Goal: Feedback & Contribution: Submit feedback/report problem

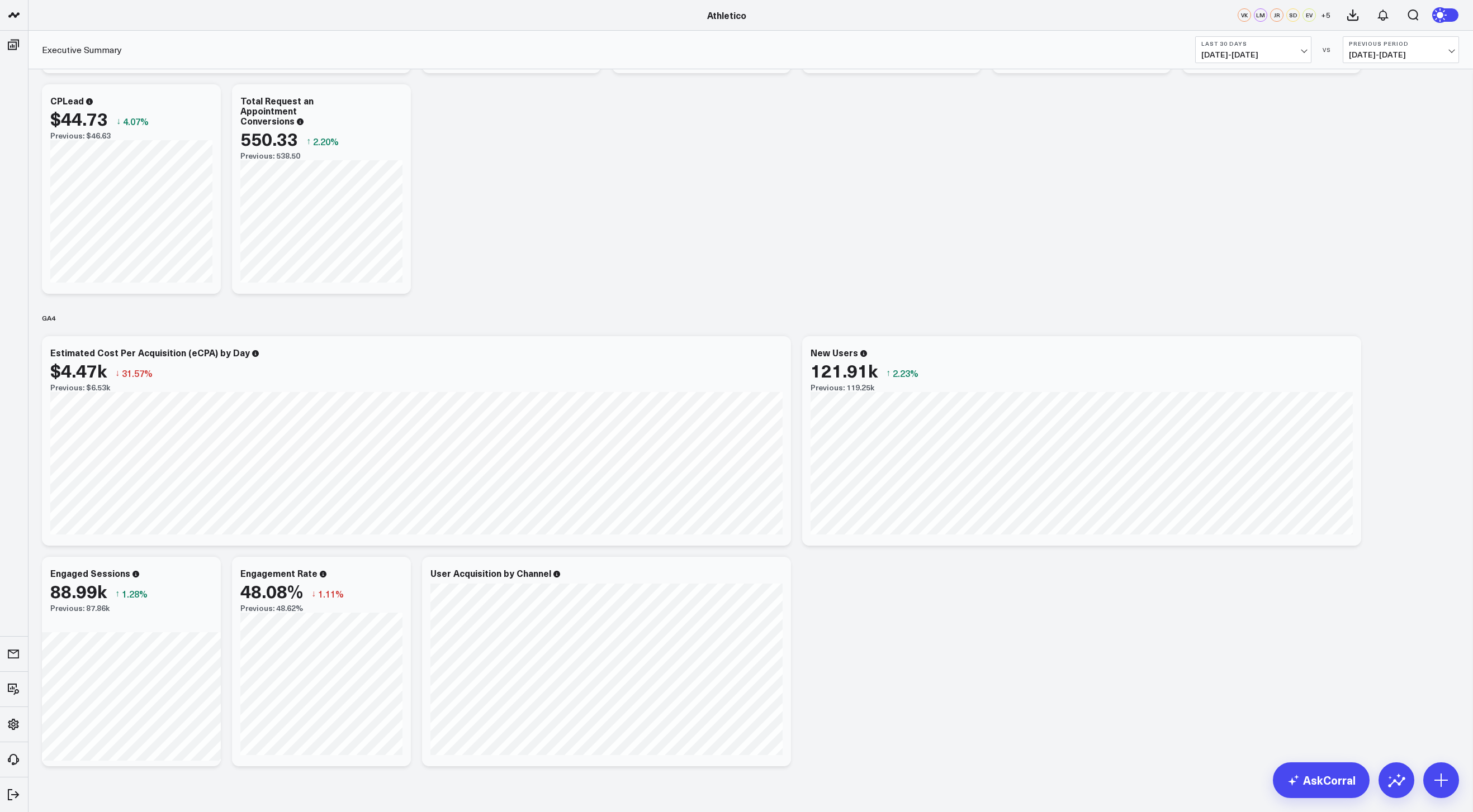
scroll to position [246, 0]
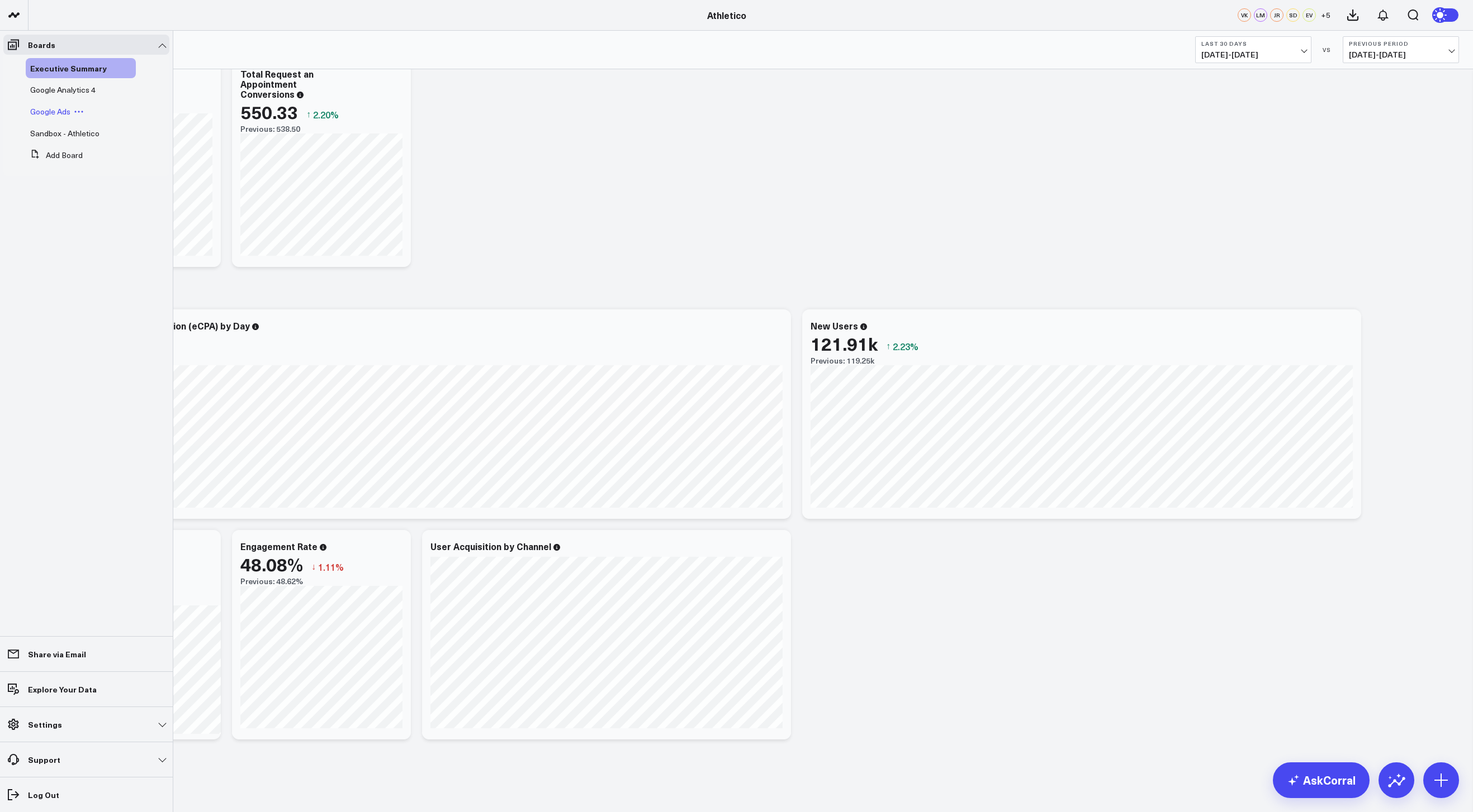
click at [61, 113] on span "Google Ads" at bounding box center [50, 111] width 41 height 10
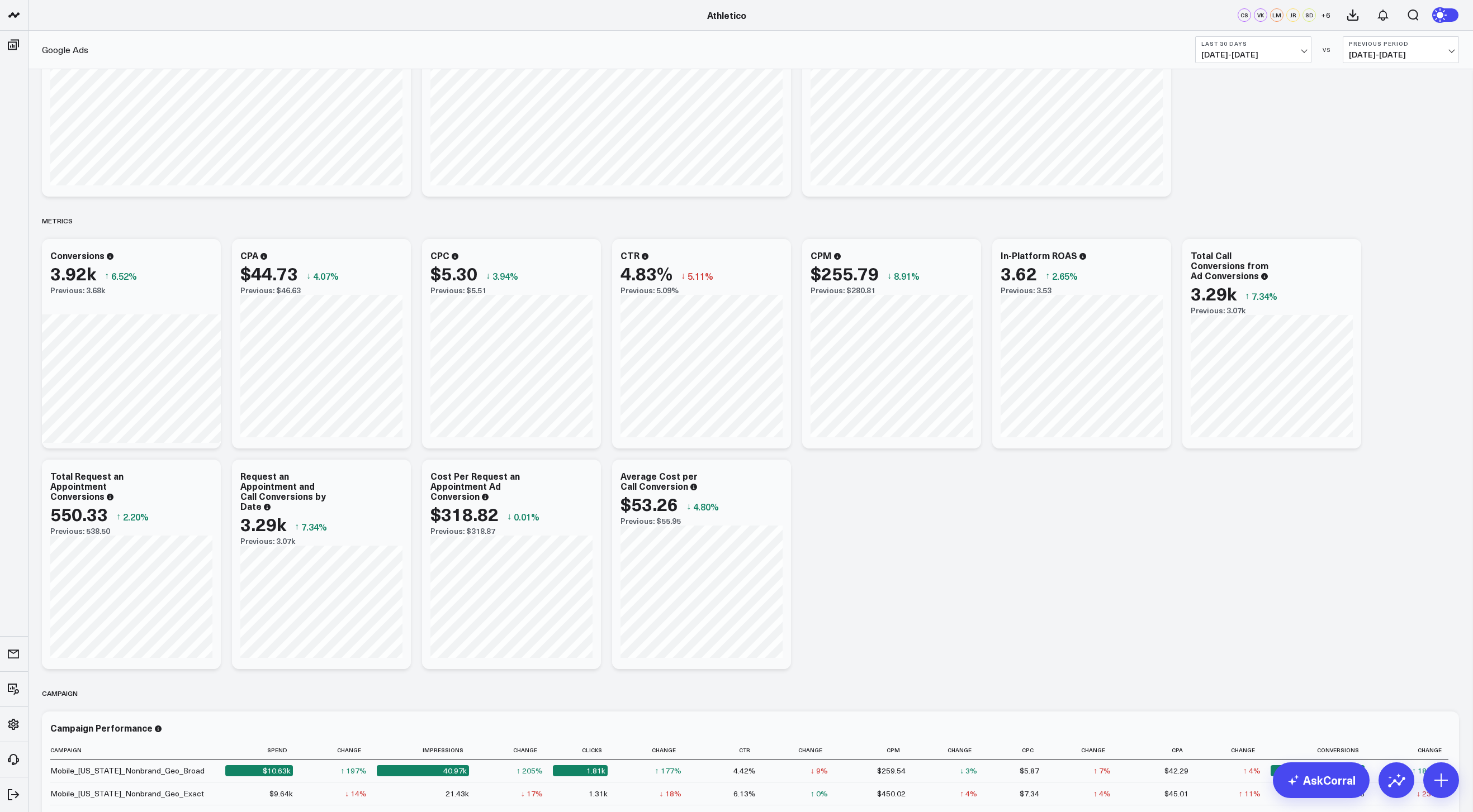
scroll to position [347, 0]
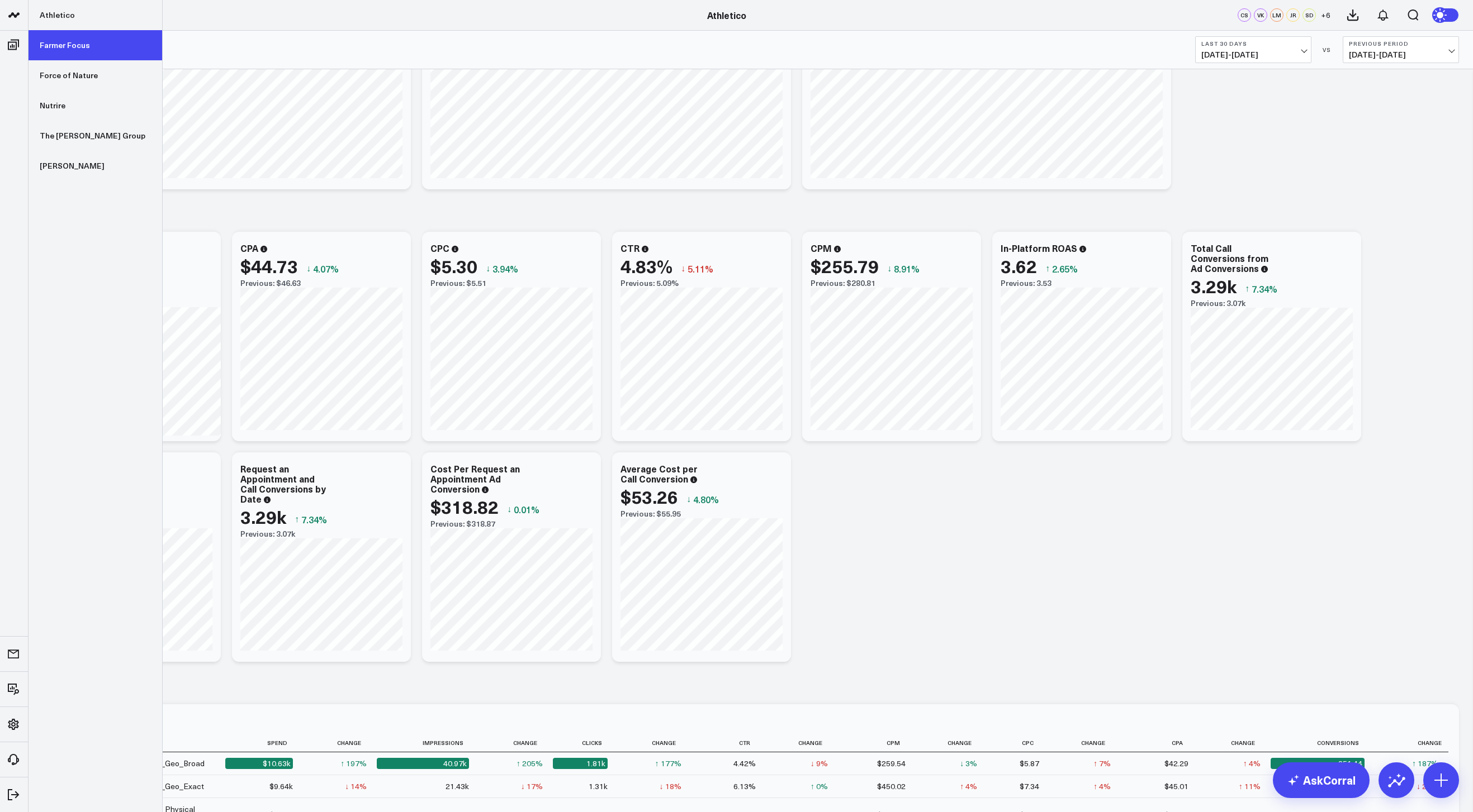
click at [54, 37] on link "Farmer Focus" at bounding box center [95, 45] width 133 height 30
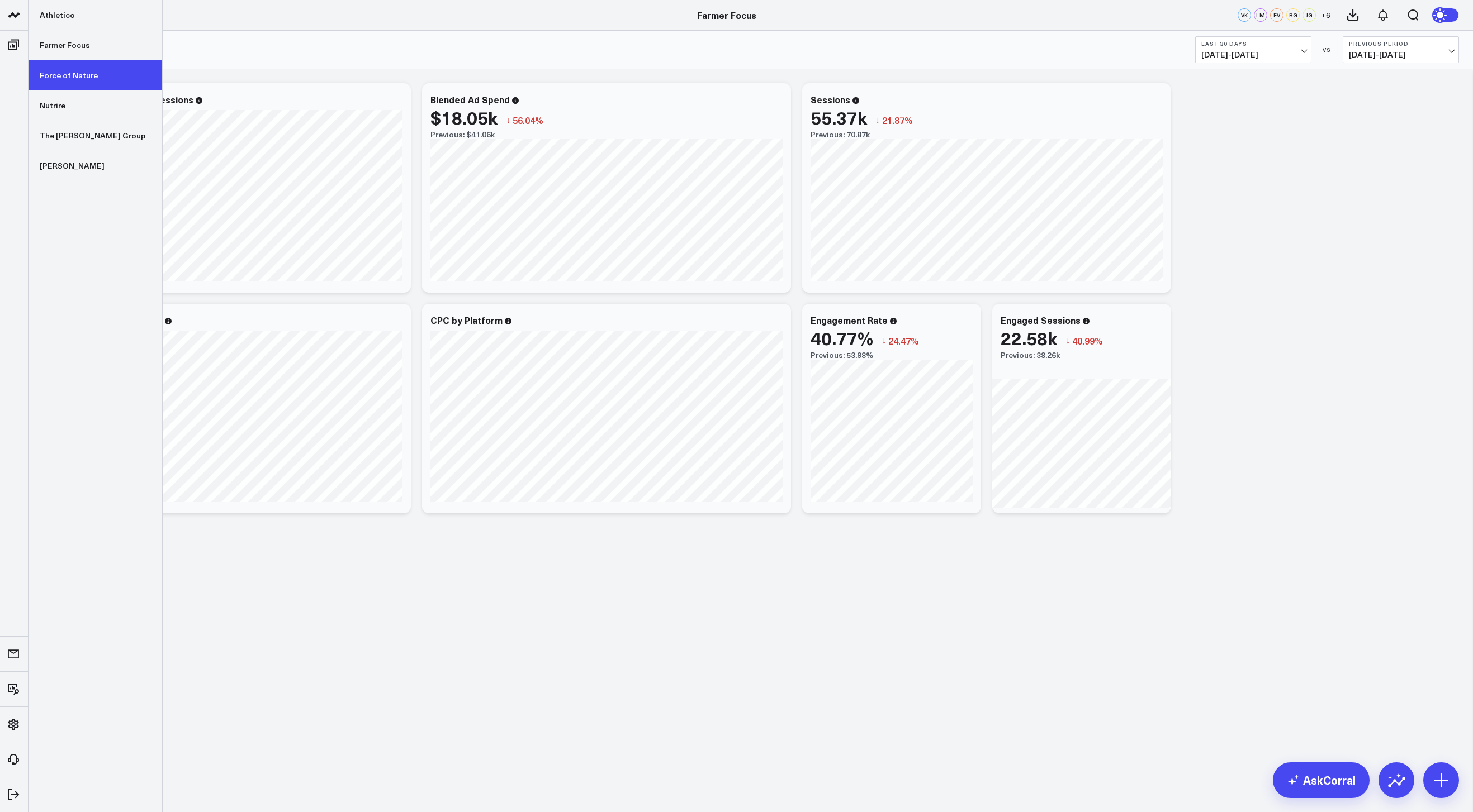
click at [60, 75] on link "Force of Nature" at bounding box center [95, 75] width 133 height 30
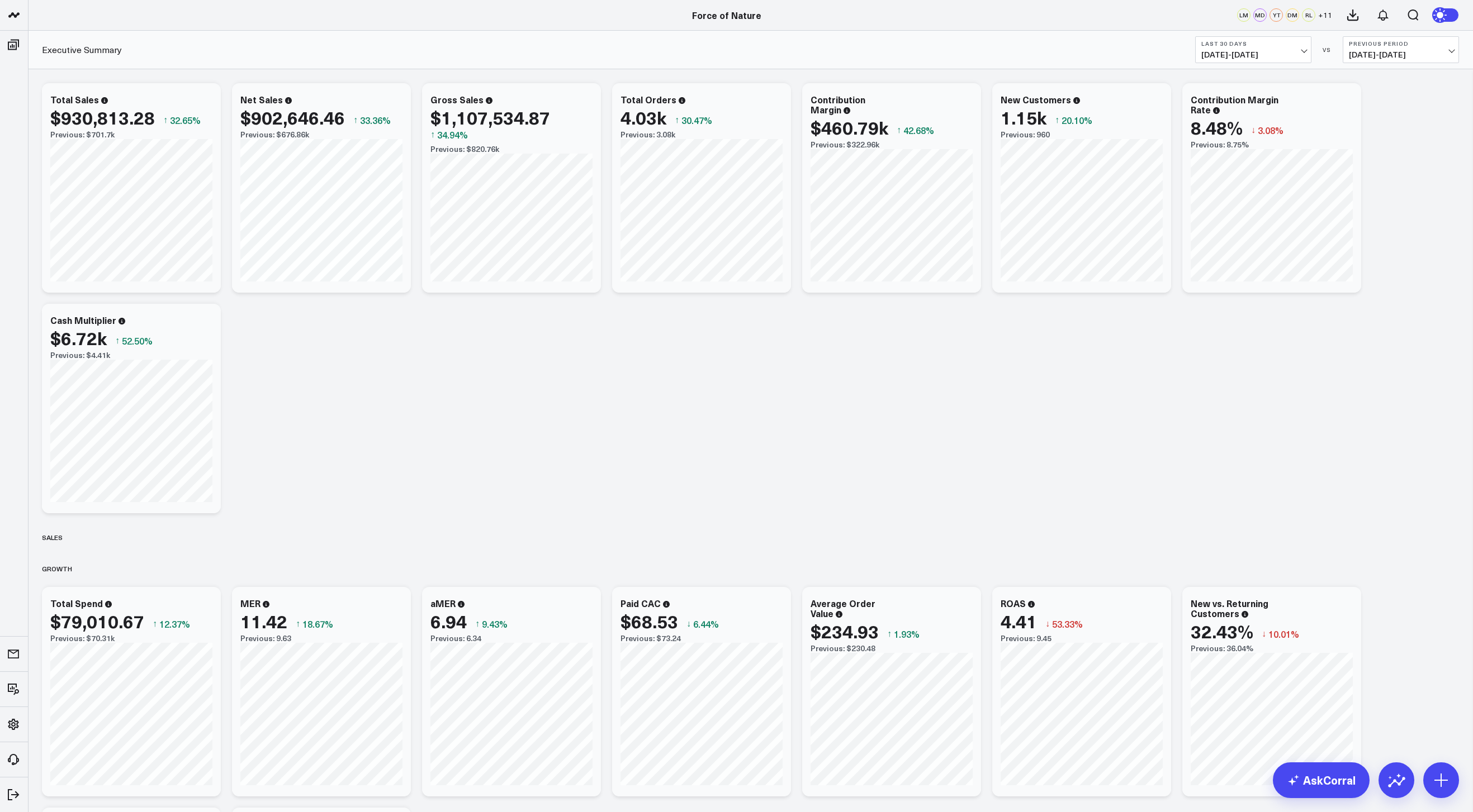
click at [1270, 53] on span "07/12/25 - 08/10/25" at bounding box center [1253, 55] width 104 height 9
click at [1216, 291] on link "MTD" at bounding box center [1253, 292] width 115 height 21
click at [1422, 50] on span "07/22/25 - 07/31/25" at bounding box center [1400, 55] width 104 height 9
click at [1395, 100] on link "MoM" at bounding box center [1400, 95] width 115 height 21
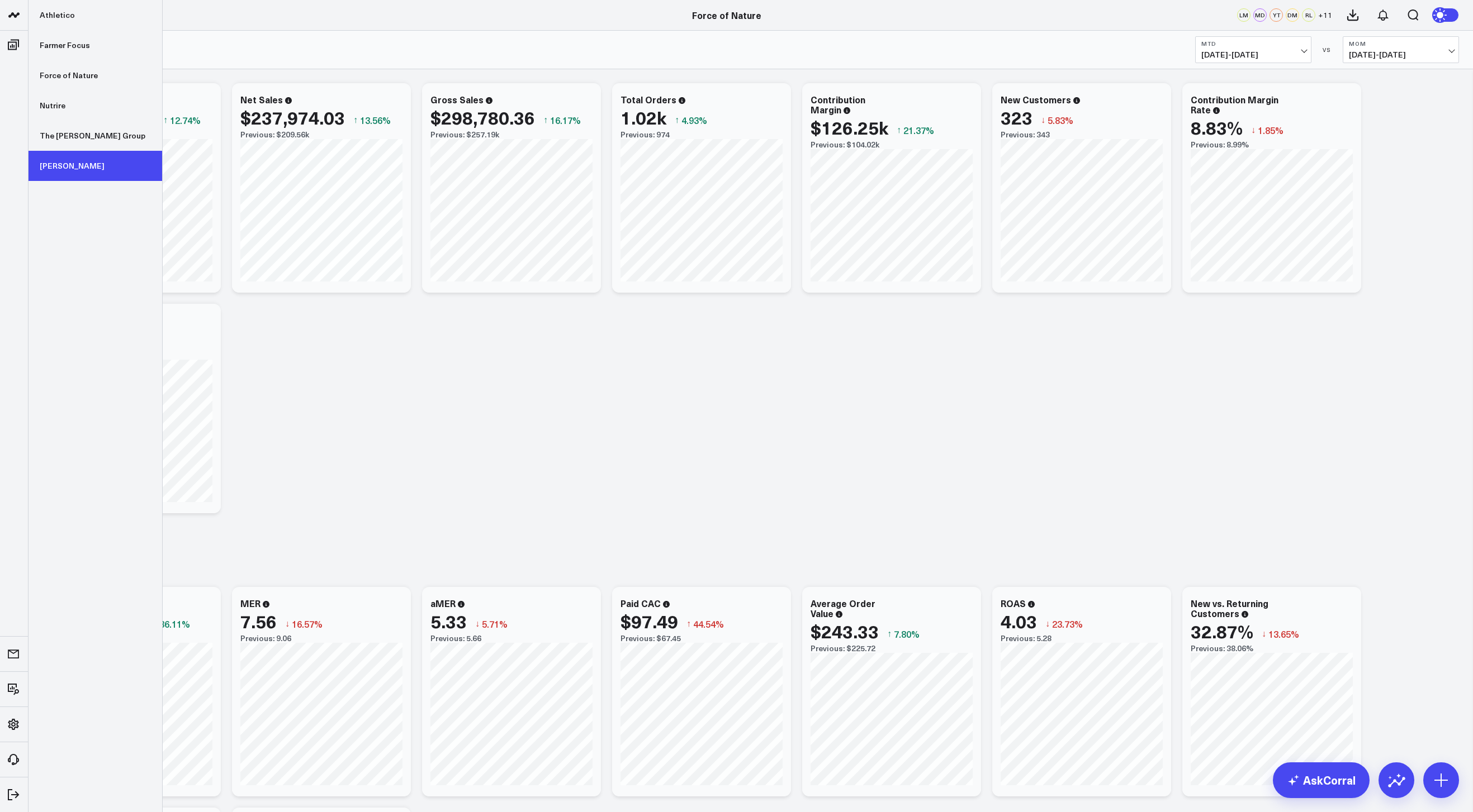
click at [60, 158] on link "[PERSON_NAME]" at bounding box center [95, 166] width 133 height 30
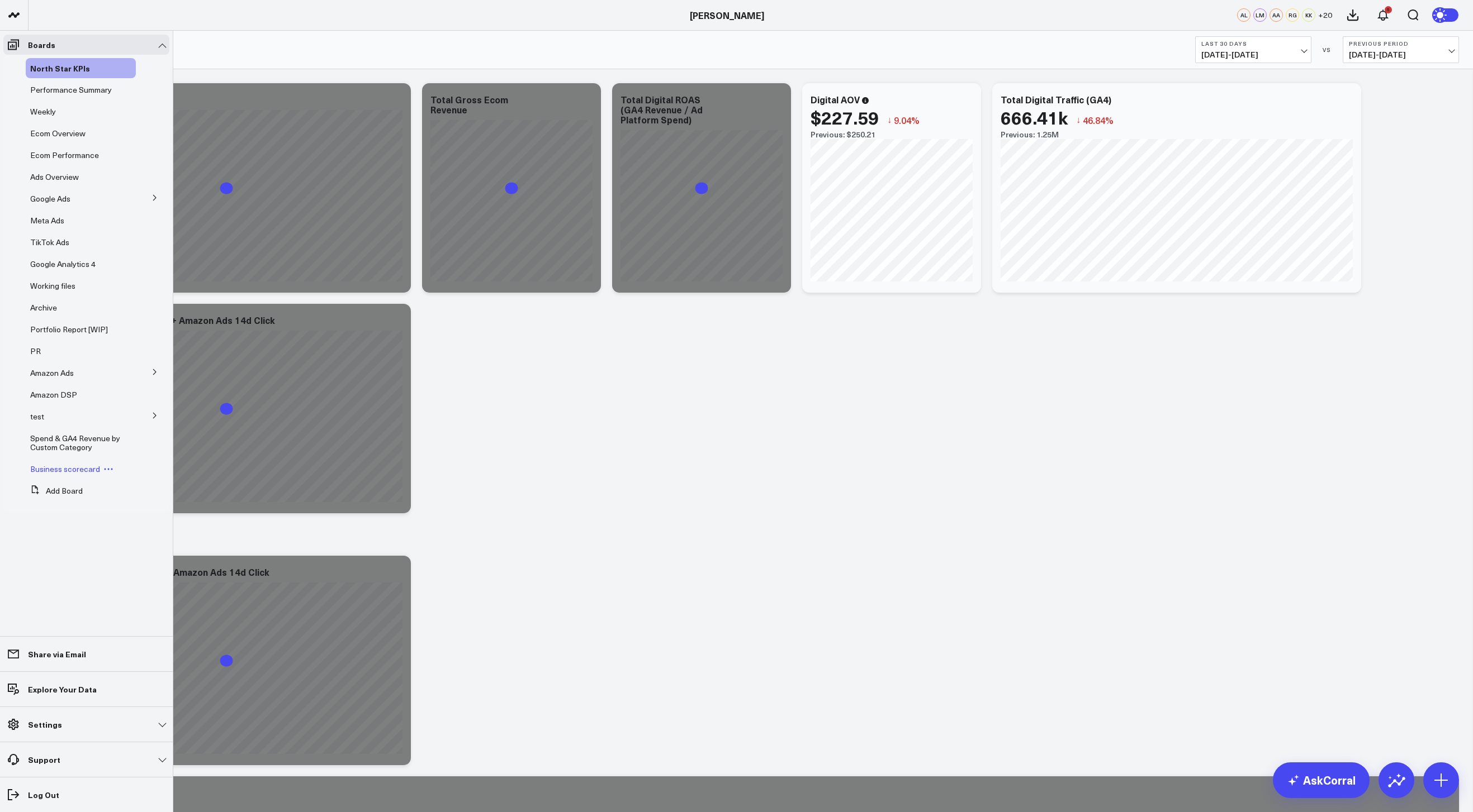
click at [65, 471] on span "Business scorecard" at bounding box center [65, 469] width 70 height 10
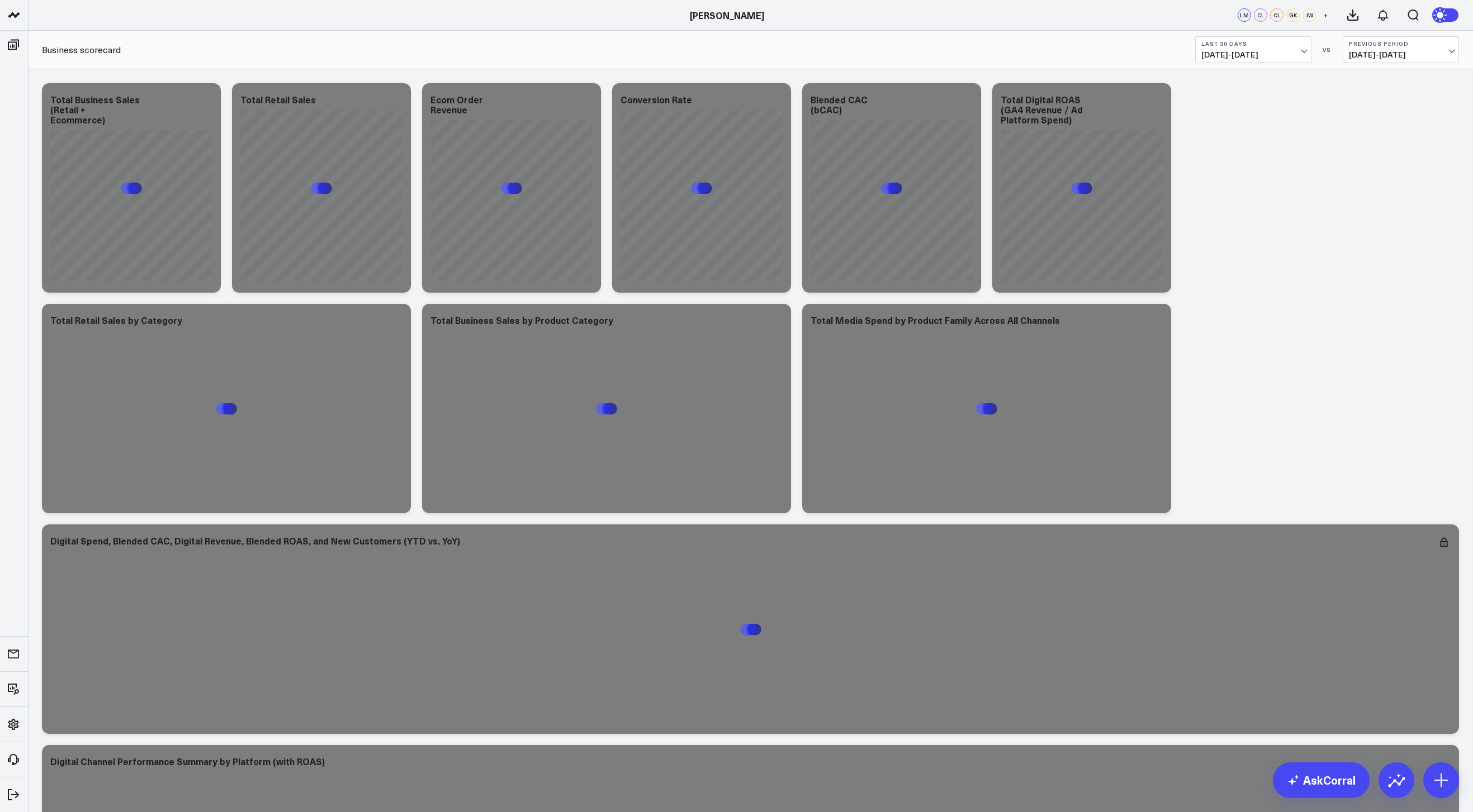
click at [1263, 46] on b "Last 30 Days" at bounding box center [1253, 44] width 104 height 7
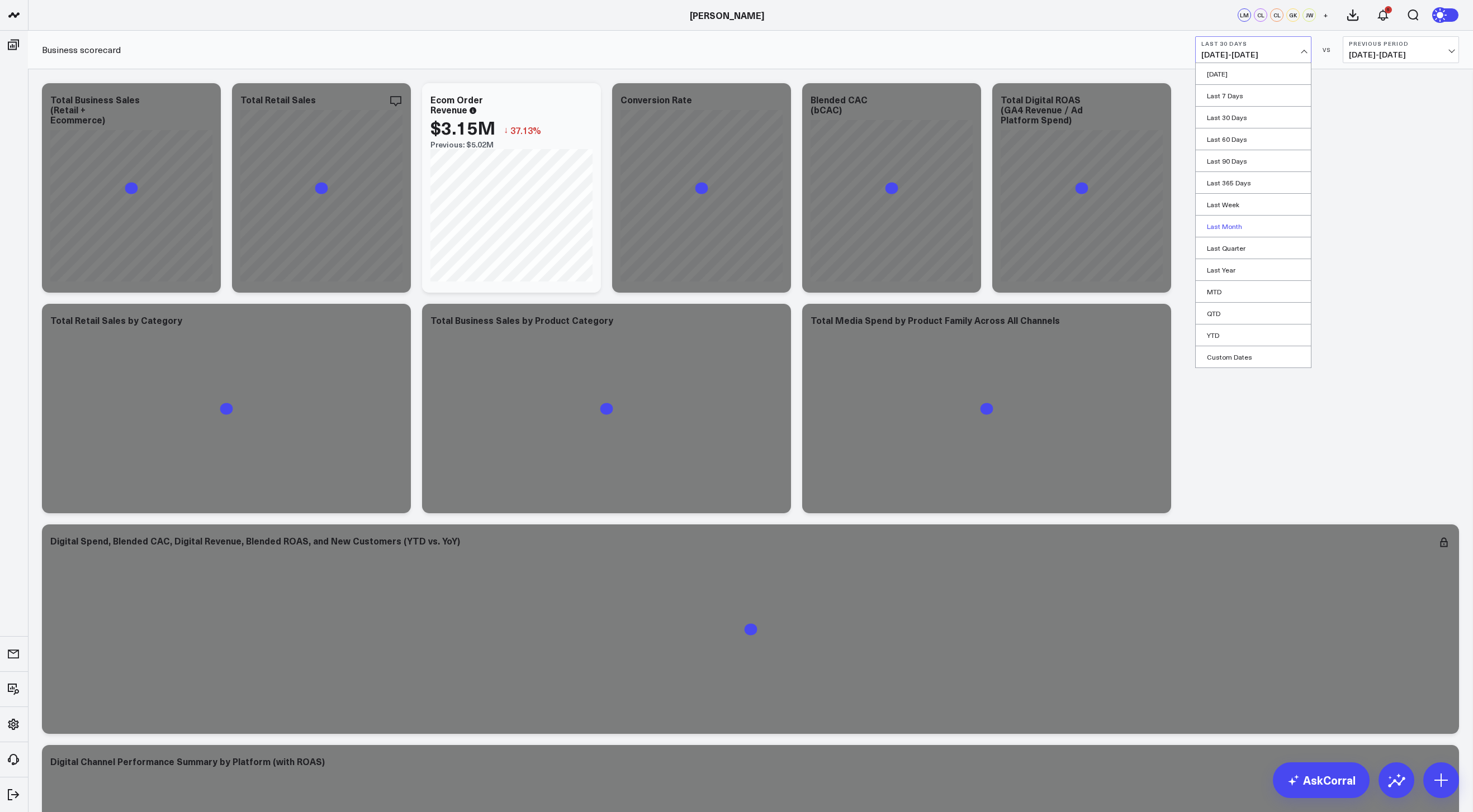
click at [1227, 224] on link "Last Month" at bounding box center [1253, 226] width 115 height 21
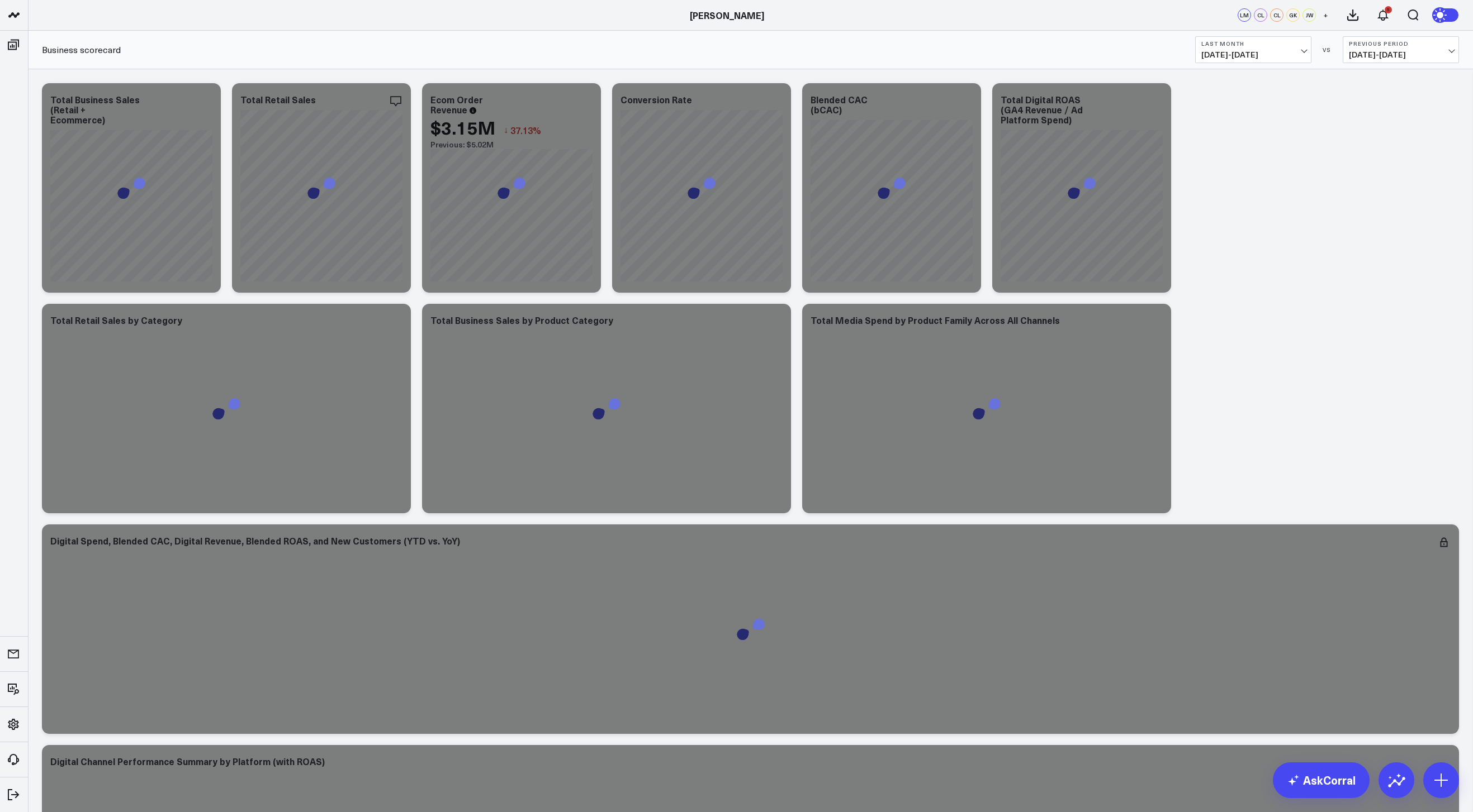
click at [1427, 46] on b "Previous Period" at bounding box center [1400, 44] width 104 height 7
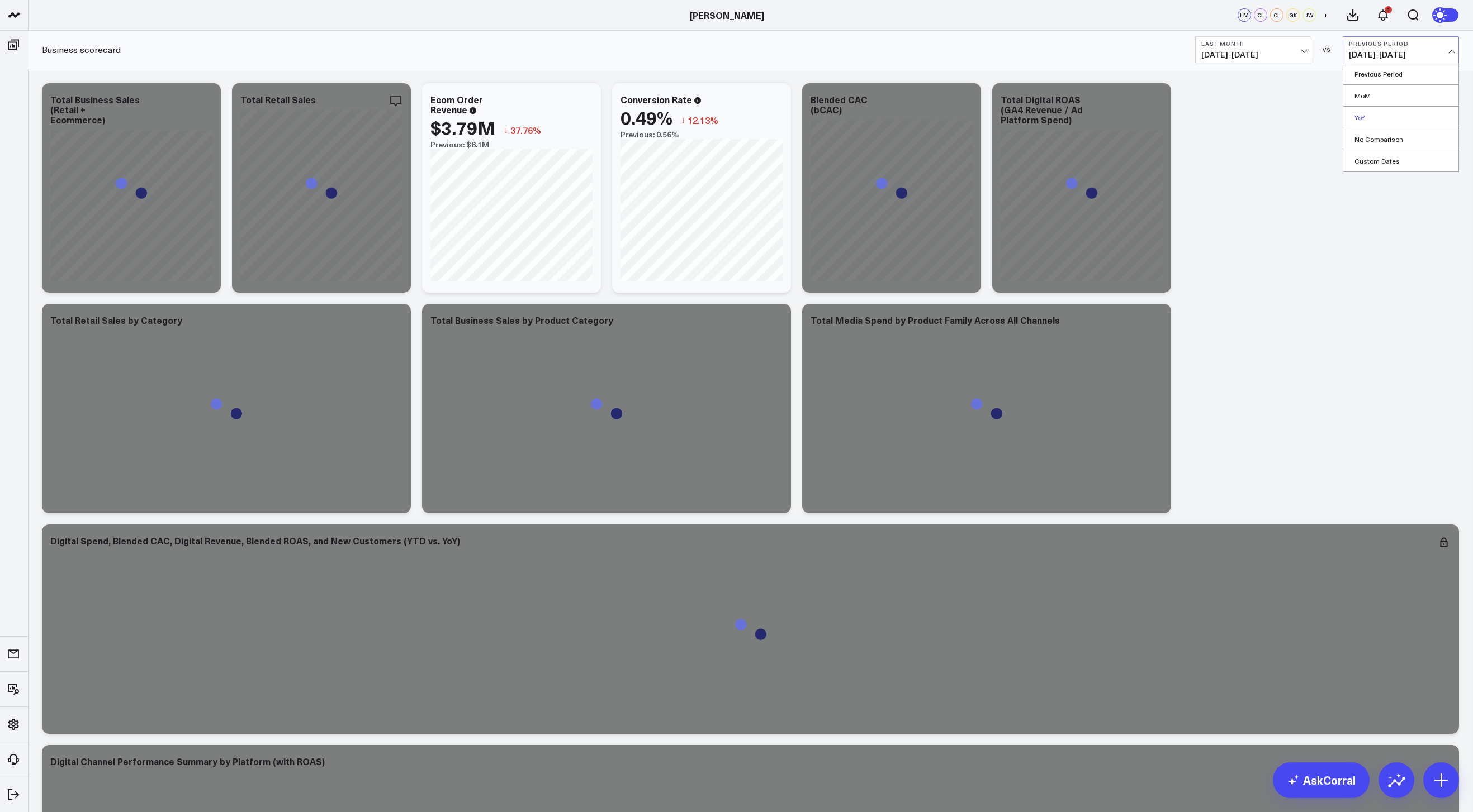
click at [1368, 116] on link "YoY" at bounding box center [1400, 117] width 115 height 21
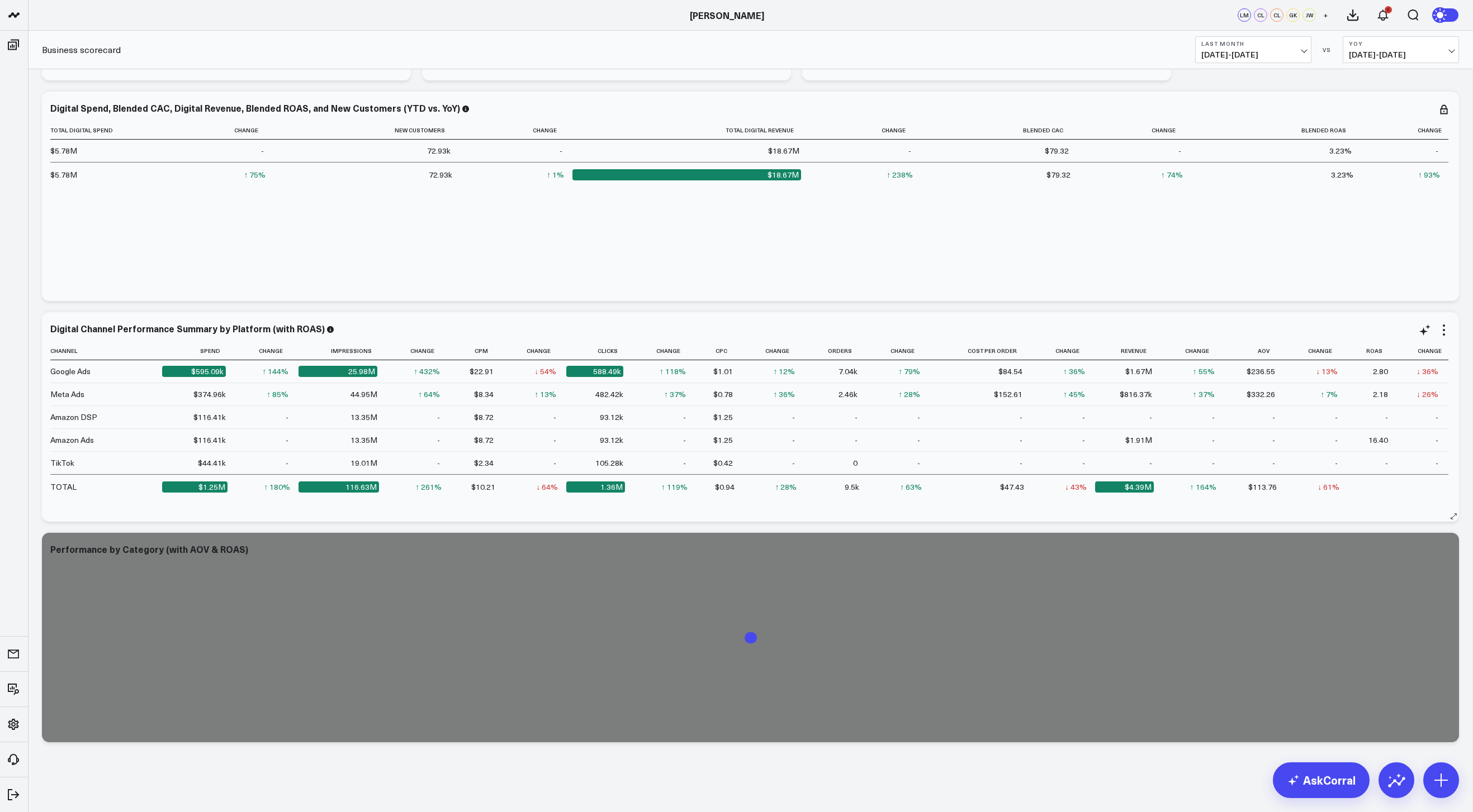
scroll to position [436, 0]
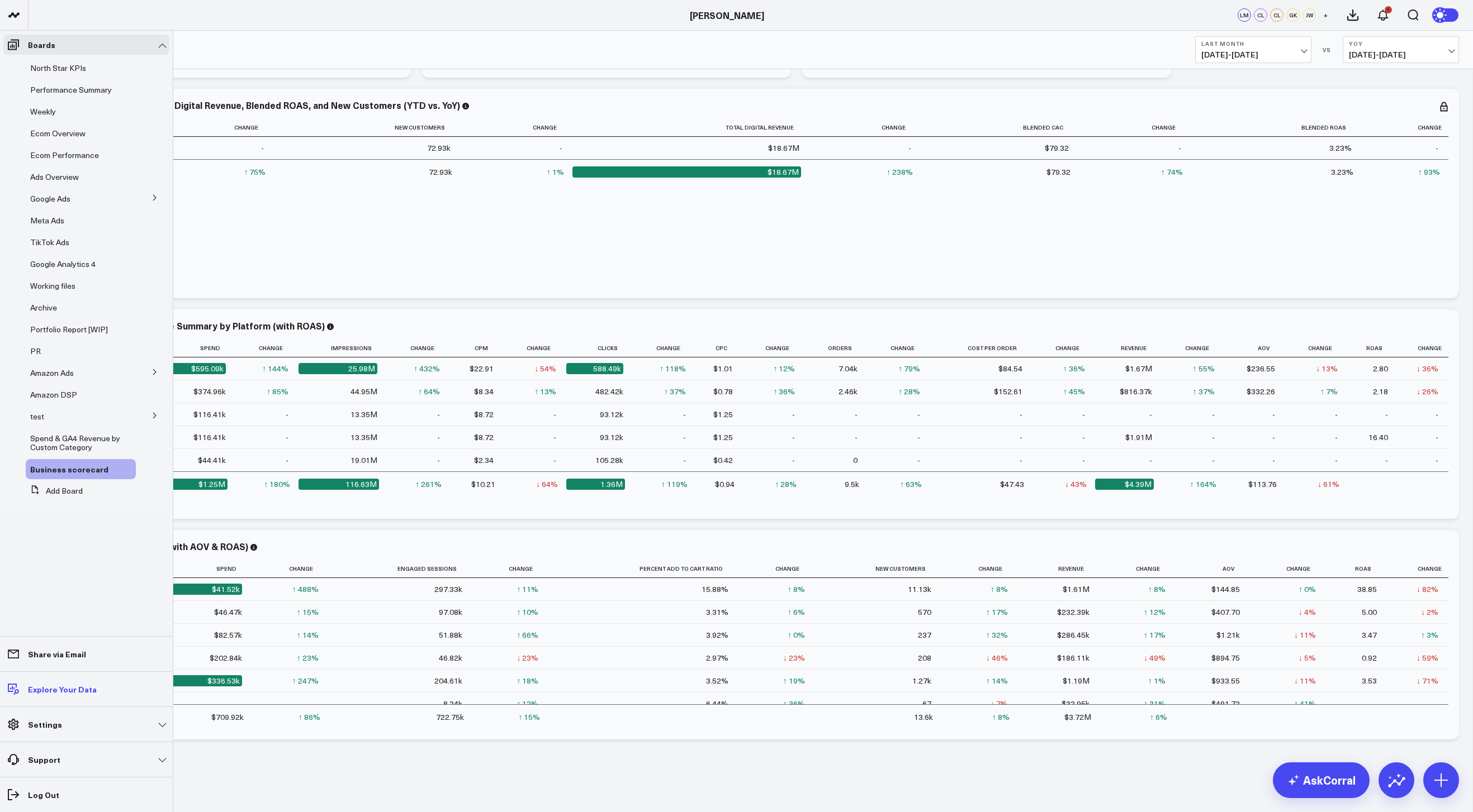
click at [73, 685] on p "Explore Your Data" at bounding box center [62, 690] width 69 height 9
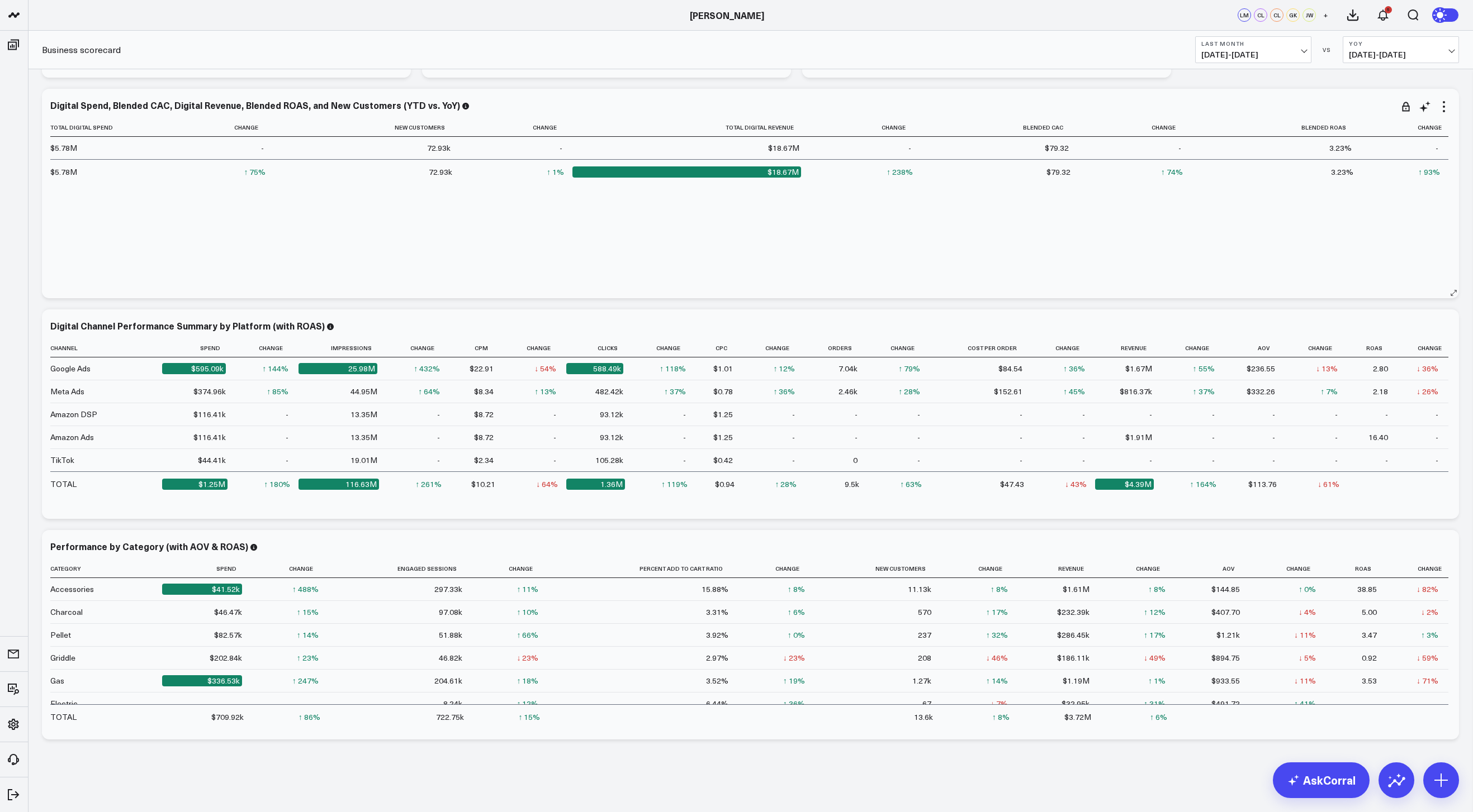
click at [383, 280] on div "Total Digital Spend Change New Customers Change Total Digital Revenue Change Bl…" at bounding box center [750, 203] width 1400 height 169
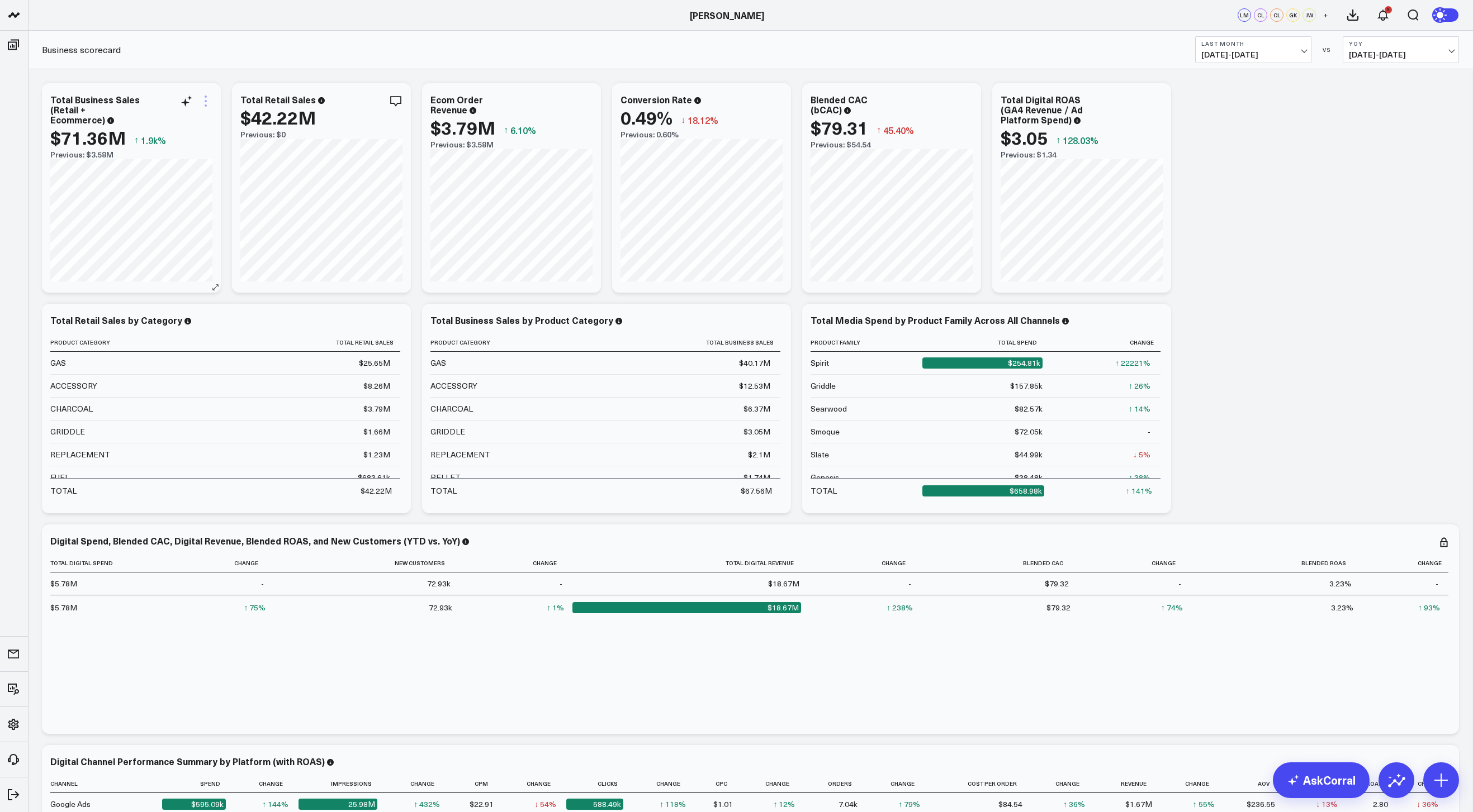
click at [208, 101] on icon at bounding box center [205, 101] width 14 height 14
click at [166, 293] on button "Comment" at bounding box center [160, 293] width 81 height 10
type textarea "@Corral Support can you look at this one and the others on the this page? LY do…"
click at [213, 195] on div "Total Business Sales (Retail + Ecommerce) $71.36M ↑ 1.9k% Previous: $3.58M" at bounding box center [131, 188] width 179 height 209
click at [200, 102] on icon at bounding box center [205, 101] width 14 height 14
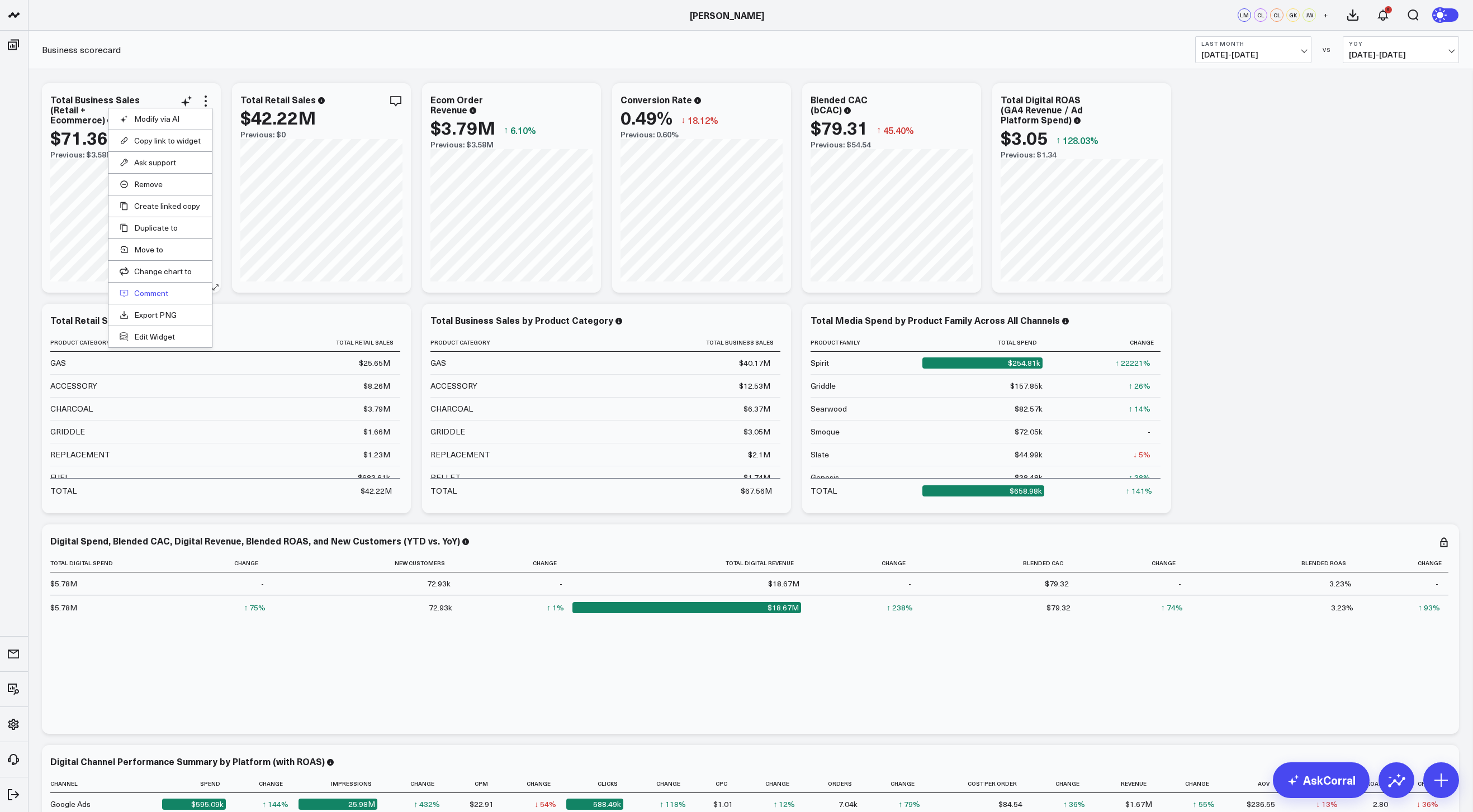
click at [160, 290] on button "Comment" at bounding box center [160, 293] width 81 height 10
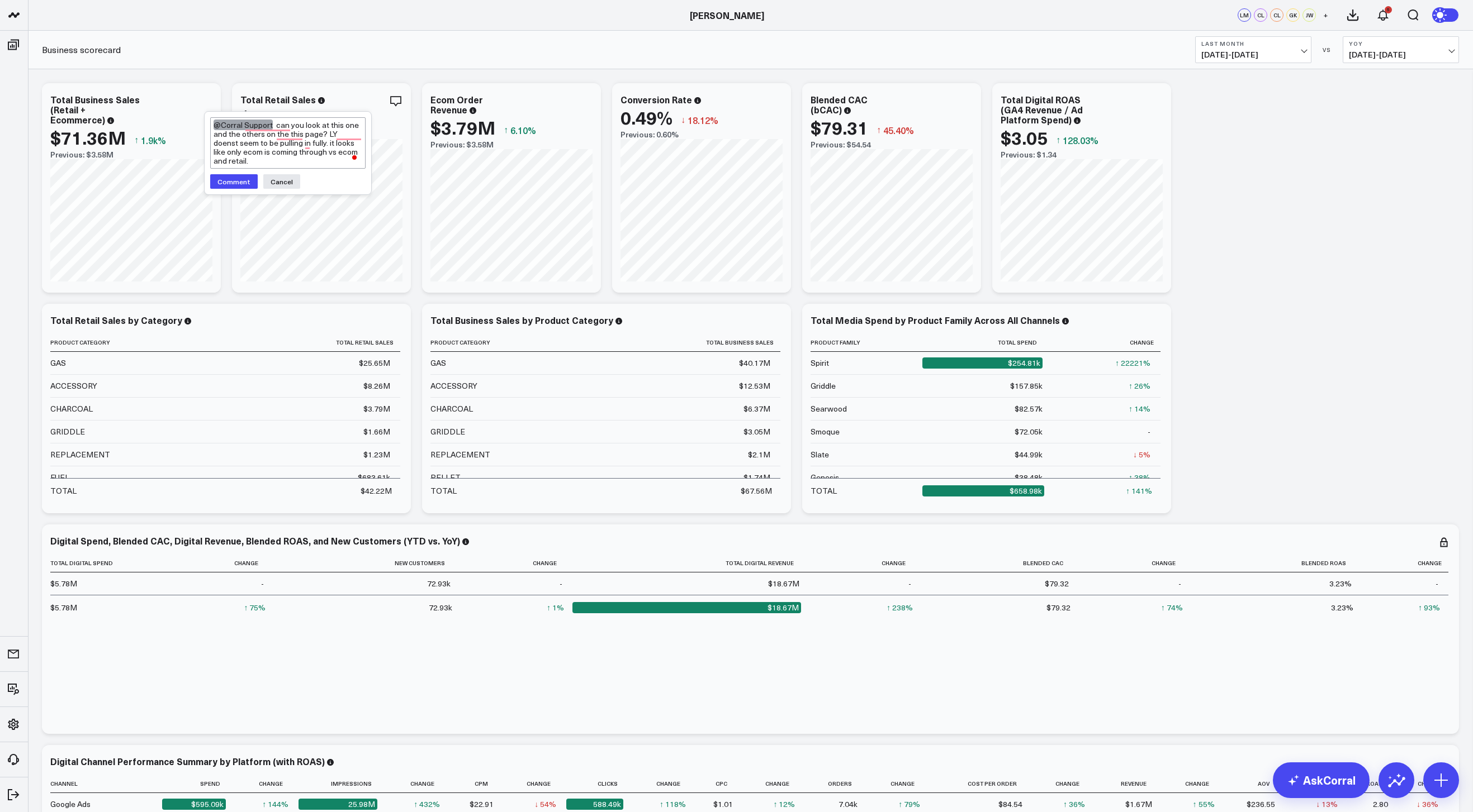
click at [243, 181] on button "Comment" at bounding box center [234, 182] width 48 height 14
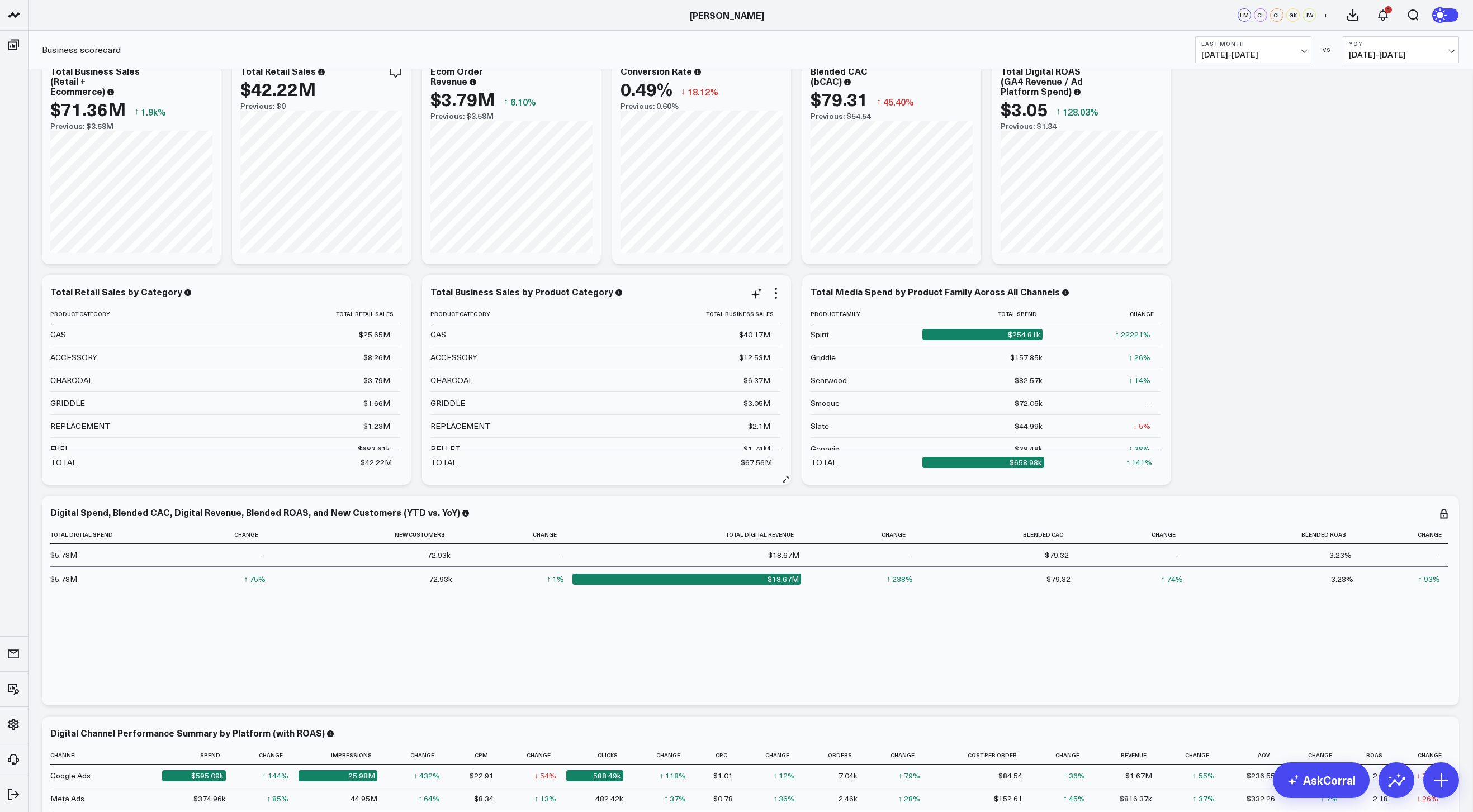
scroll to position [14, 0]
click at [389, 294] on icon at bounding box center [396, 293] width 14 height 14
click at [351, 486] on button "Comment" at bounding box center [350, 485] width 81 height 10
